Goal: Check status: Check status

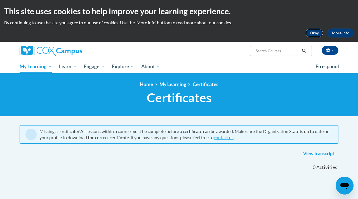
click at [313, 32] on button "Okay" at bounding box center [314, 33] width 18 height 9
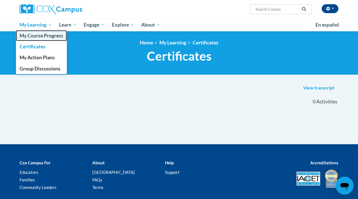
click at [43, 39] on link "My Course Progress" at bounding box center [41, 35] width 51 height 11
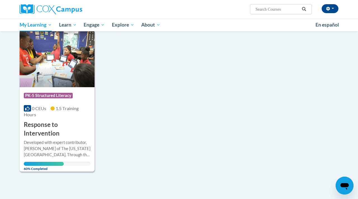
scroll to position [72, 0]
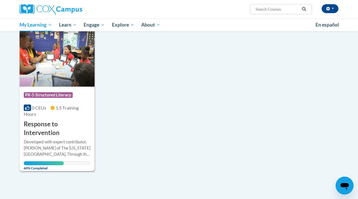
click at [42, 143] on div "Developed with expert contributor, Dr. [PERSON_NAME] of The [US_STATE][GEOGRAPH…" at bounding box center [57, 148] width 67 height 18
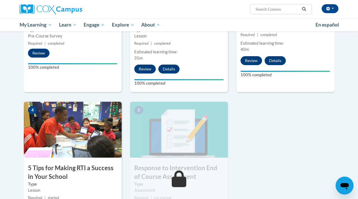
scroll to position [239, 0]
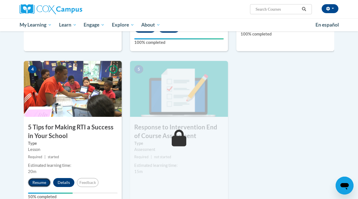
click at [43, 179] on button "Resume" at bounding box center [39, 182] width 23 height 9
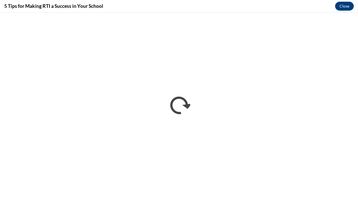
scroll to position [0, 0]
